Goal: Information Seeking & Learning: Learn about a topic

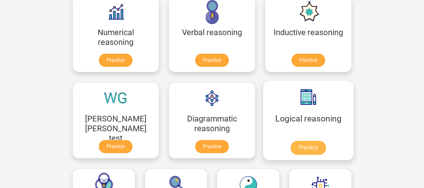
scroll to position [109, 0]
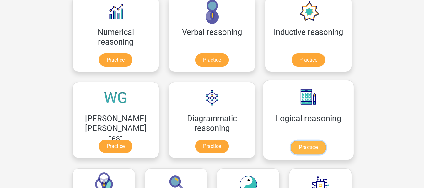
click at [291, 148] on link "Practice" at bounding box center [308, 148] width 35 height 14
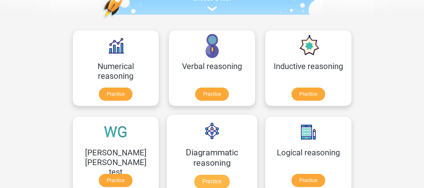
scroll to position [83, 0]
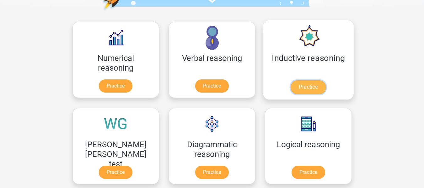
click at [291, 84] on link "Practice" at bounding box center [308, 87] width 35 height 14
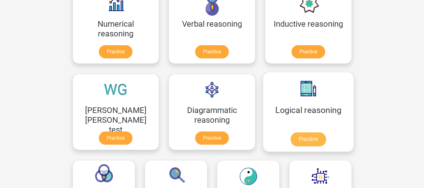
scroll to position [118, 0]
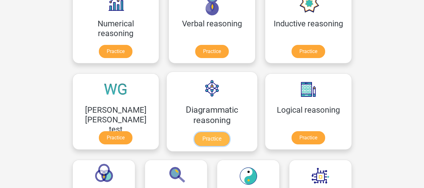
click at [194, 132] on link "Practice" at bounding box center [211, 139] width 35 height 14
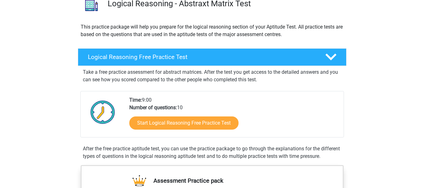
scroll to position [56, 0]
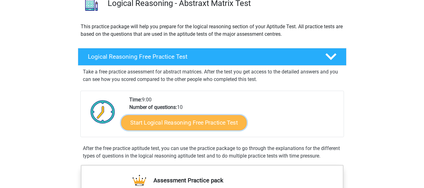
click at [160, 128] on link "Start Logical Reasoning Free Practice Test" at bounding box center [184, 122] width 126 height 15
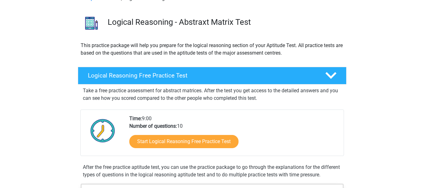
scroll to position [39, 0]
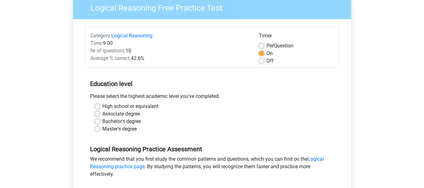
scroll to position [55, 0]
click at [102, 123] on label "Bachelor's degree" at bounding box center [121, 122] width 39 height 8
click at [98, 123] on input "Bachelor's degree" at bounding box center [97, 121] width 5 height 6
radio input "true"
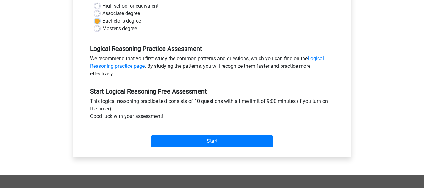
scroll to position [156, 0]
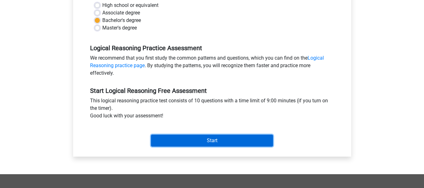
click at [226, 138] on input "Start" at bounding box center [212, 141] width 122 height 12
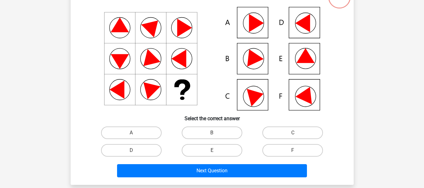
scroll to position [52, 0]
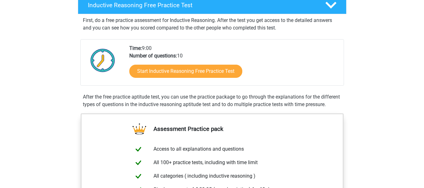
scroll to position [107, 0]
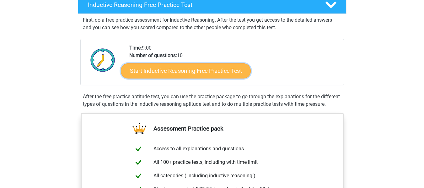
click at [186, 72] on link "Start Inductive Reasoning Free Practice Test" at bounding box center [186, 70] width 130 height 15
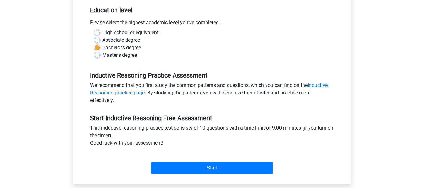
scroll to position [135, 0]
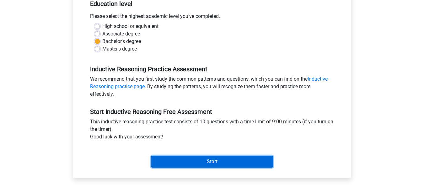
click at [175, 160] on input "Start" at bounding box center [212, 162] width 122 height 12
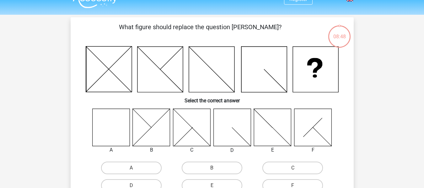
scroll to position [12, 0]
click at [112, 123] on icon at bounding box center [110, 126] width 37 height 37
click at [129, 171] on label "A" at bounding box center [131, 167] width 61 height 13
click at [131, 171] on input "A" at bounding box center [133, 170] width 4 height 4
radio input "true"
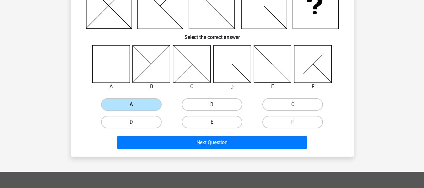
scroll to position [75, 0]
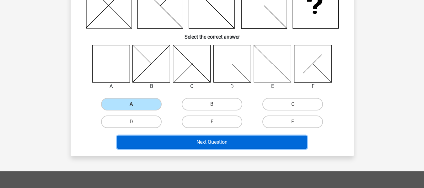
click at [183, 145] on button "Next Question" at bounding box center [212, 142] width 190 height 13
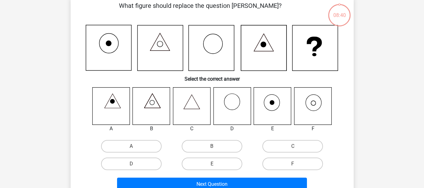
scroll to position [29, 0]
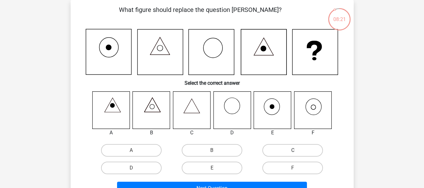
click at [284, 146] on label "C" at bounding box center [293, 150] width 61 height 13
click at [293, 150] on input "C" at bounding box center [295, 152] width 4 height 4
radio input "true"
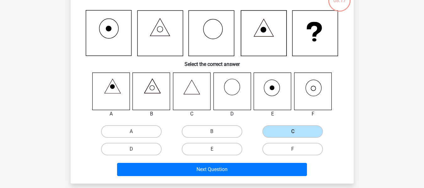
scroll to position [48, 0]
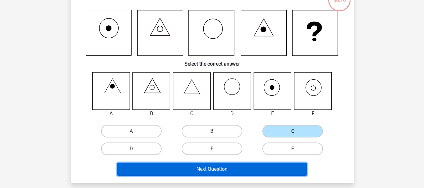
click at [229, 167] on button "Next Question" at bounding box center [212, 169] width 190 height 13
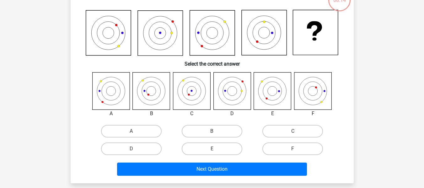
scroll to position [29, 0]
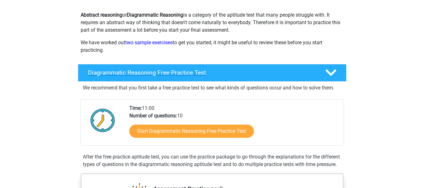
scroll to position [69, 0]
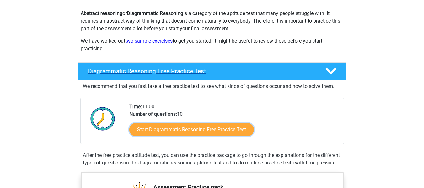
click at [177, 134] on link "Start Diagrammatic Reasoning Free Practice Test" at bounding box center [191, 129] width 125 height 13
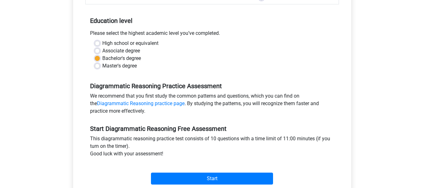
scroll to position [118, 0]
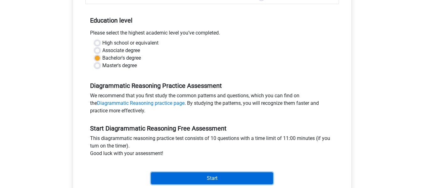
click at [167, 176] on input "Start" at bounding box center [212, 178] width 122 height 12
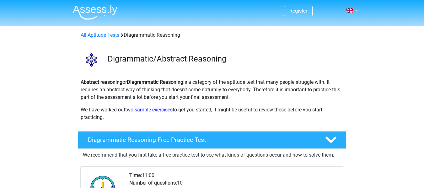
scroll to position [69, 0]
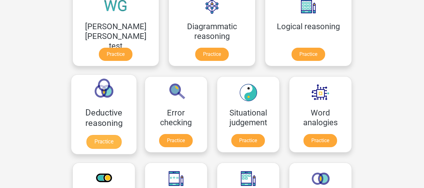
scroll to position [201, 0]
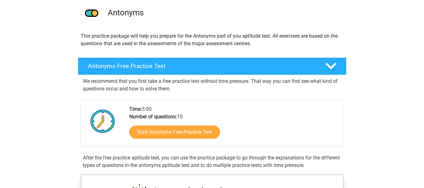
scroll to position [46, 0]
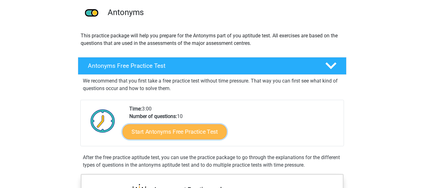
click at [197, 128] on link "Start Antonyms Free Practice Test" at bounding box center [175, 131] width 104 height 15
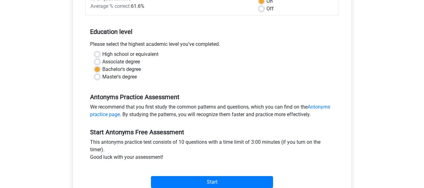
scroll to position [132, 0]
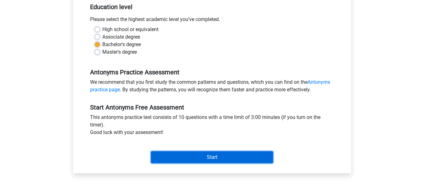
click at [204, 159] on input "Start" at bounding box center [212, 157] width 122 height 12
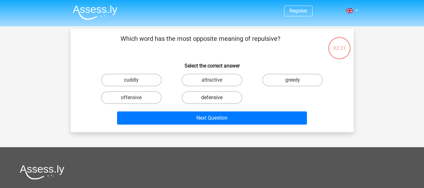
click at [200, 100] on label "defensive" at bounding box center [212, 97] width 61 height 13
click at [212, 100] on input "defensive" at bounding box center [214, 100] width 4 height 4
radio input "true"
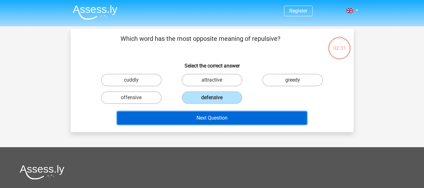
click at [187, 122] on button "Next Question" at bounding box center [212, 118] width 190 height 13
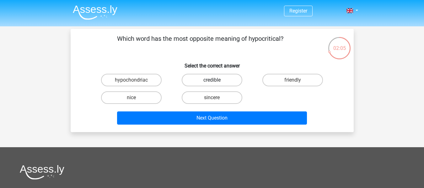
click at [200, 81] on label "credible" at bounding box center [212, 80] width 61 height 13
click at [212, 81] on input "credible" at bounding box center [214, 82] width 4 height 4
radio input "true"
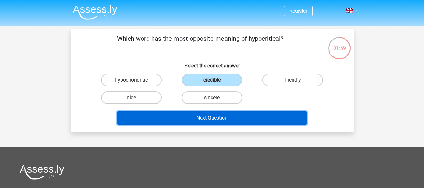
click at [181, 124] on button "Next Question" at bounding box center [212, 118] width 190 height 13
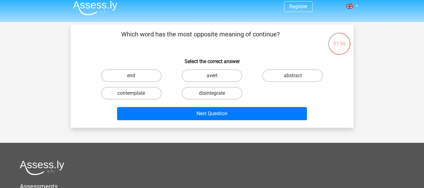
scroll to position [4, 0]
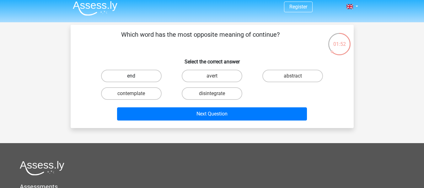
click at [140, 77] on label "end" at bounding box center [131, 76] width 61 height 13
click at [135, 77] on input "end" at bounding box center [133, 78] width 4 height 4
radio input "true"
click at [169, 107] on div "Next Question" at bounding box center [212, 112] width 263 height 21
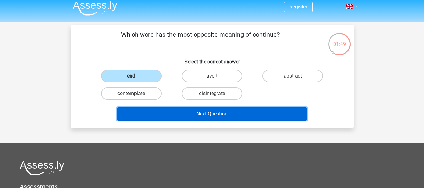
click at [169, 114] on button "Next Question" at bounding box center [212, 113] width 190 height 13
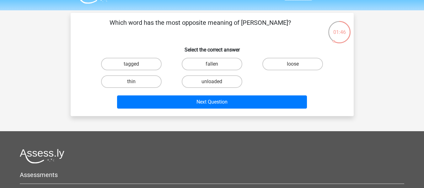
scroll to position [7, 0]
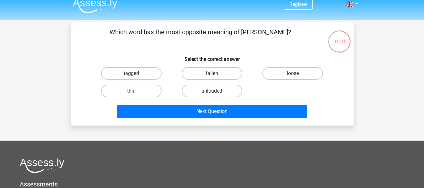
click at [219, 89] on label "unloaded" at bounding box center [212, 91] width 61 height 13
click at [216, 91] on input "unloaded" at bounding box center [214, 93] width 4 height 4
radio input "true"
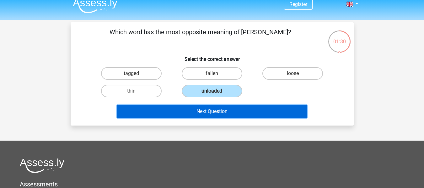
click at [218, 108] on button "Next Question" at bounding box center [212, 111] width 190 height 13
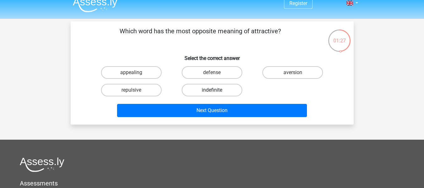
scroll to position [7, 0]
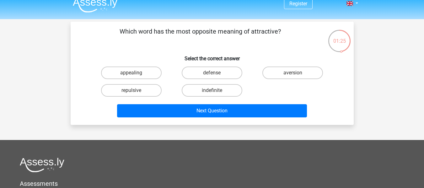
click at [141, 98] on div "repulsive" at bounding box center [131, 91] width 81 height 18
click at [134, 95] on label "repulsive" at bounding box center [131, 90] width 61 height 13
click at [134, 95] on input "repulsive" at bounding box center [133, 92] width 4 height 4
radio input "true"
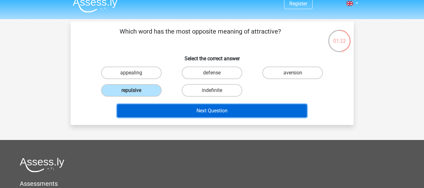
click at [171, 110] on button "Next Question" at bounding box center [212, 110] width 190 height 13
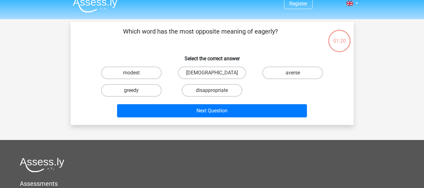
scroll to position [29, 0]
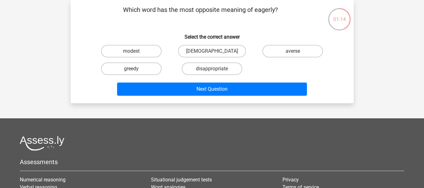
click at [135, 71] on input "greedy" at bounding box center [133, 71] width 4 height 4
radio input "true"
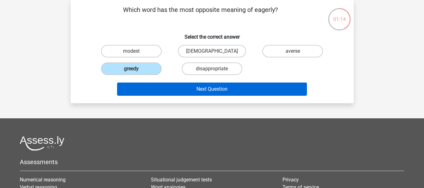
drag, startPoint x: 157, startPoint y: 82, endPoint x: 157, endPoint y: 89, distance: 6.9
click at [157, 89] on div "Next Question" at bounding box center [212, 88] width 263 height 21
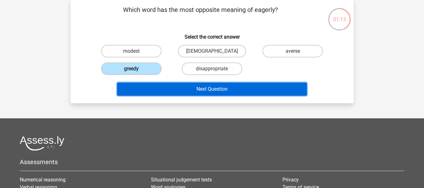
click at [157, 89] on button "Next Question" at bounding box center [212, 89] width 190 height 13
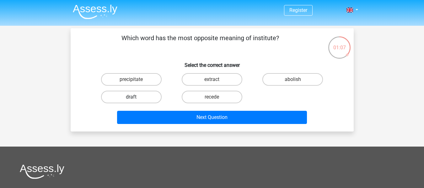
scroll to position [0, 0]
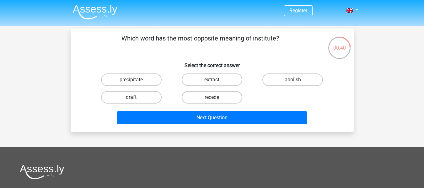
click at [138, 91] on label "draft" at bounding box center [131, 97] width 61 height 13
click at [135, 97] on input "draft" at bounding box center [133, 99] width 4 height 4
radio input "true"
click at [208, 111] on div "Next Question" at bounding box center [212, 116] width 263 height 21
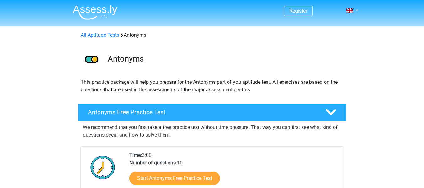
scroll to position [46, 0]
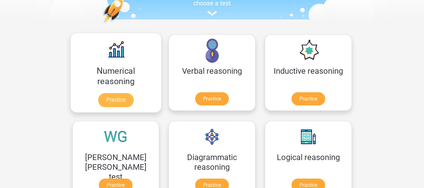
scroll to position [80, 0]
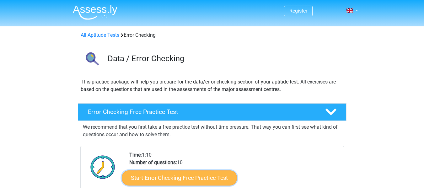
click at [195, 179] on link "Start Error Checking Free Practice Test" at bounding box center [179, 178] width 115 height 15
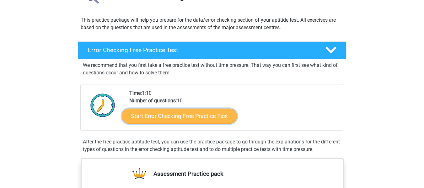
scroll to position [71, 0]
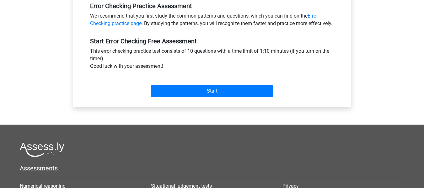
scroll to position [199, 0]
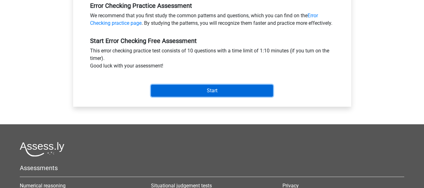
click at [189, 97] on input "Start" at bounding box center [212, 91] width 122 height 12
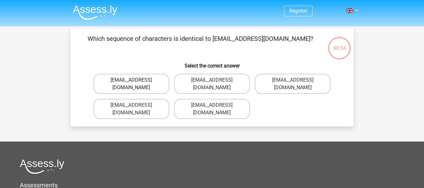
click at [150, 79] on label "[EMAIL_ADDRESS][DOMAIN_NAME]" at bounding box center [132, 84] width 76 height 20
click at [135, 80] on input "[EMAIL_ADDRESS][DOMAIN_NAME]" at bounding box center [133, 82] width 4 height 4
radio input "true"
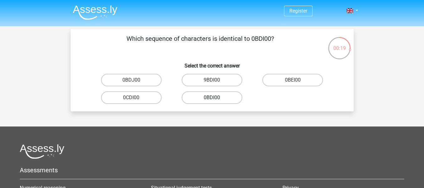
click at [196, 95] on label "0BDI00" at bounding box center [212, 97] width 61 height 13
click at [212, 98] on input "0BDI00" at bounding box center [214, 100] width 4 height 4
radio input "true"
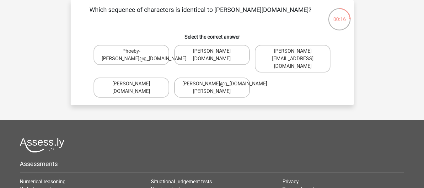
scroll to position [18, 0]
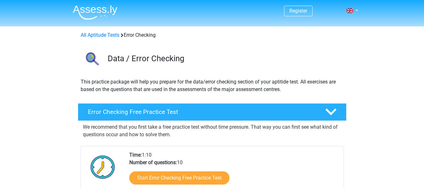
scroll to position [71, 0]
